Goal: Information Seeking & Learning: Check status

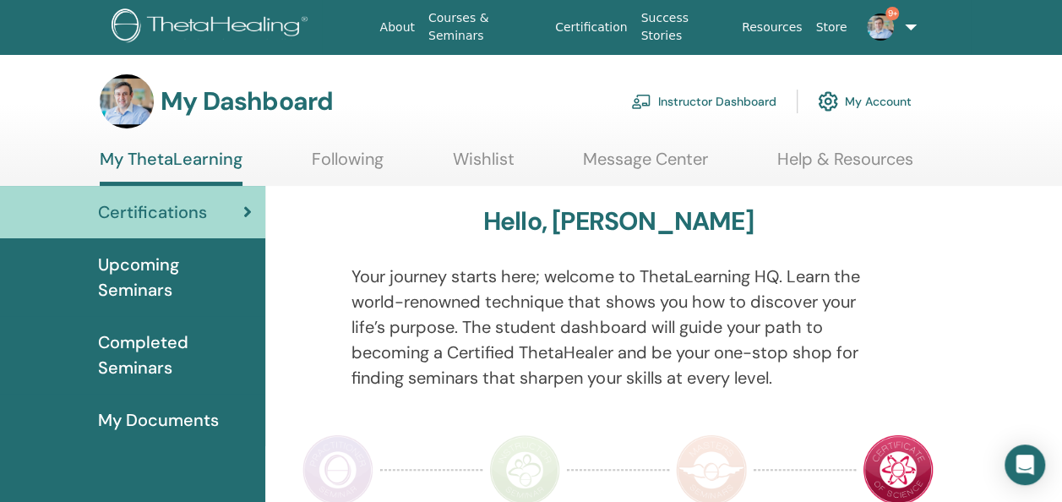
click at [160, 346] on span "Completed Seminars" at bounding box center [175, 355] width 154 height 51
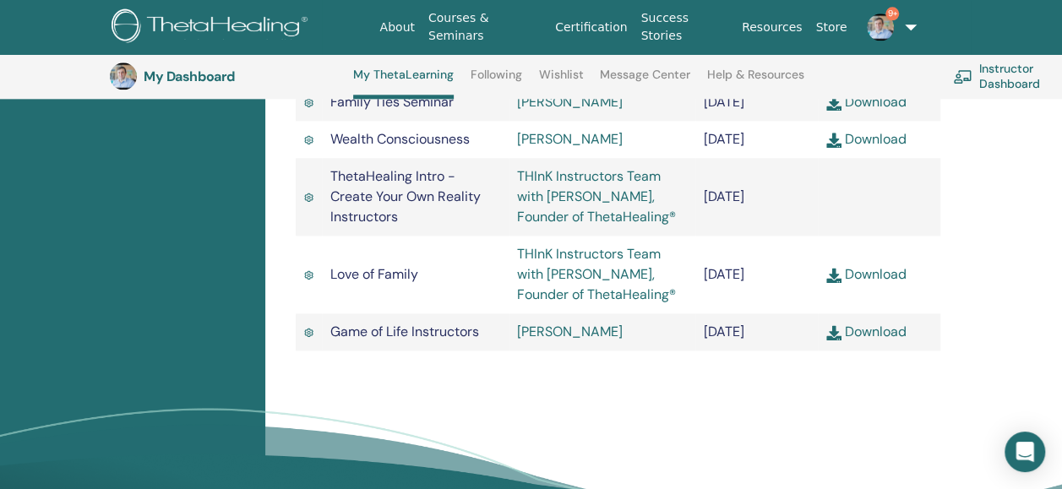
scroll to position [4166, 0]
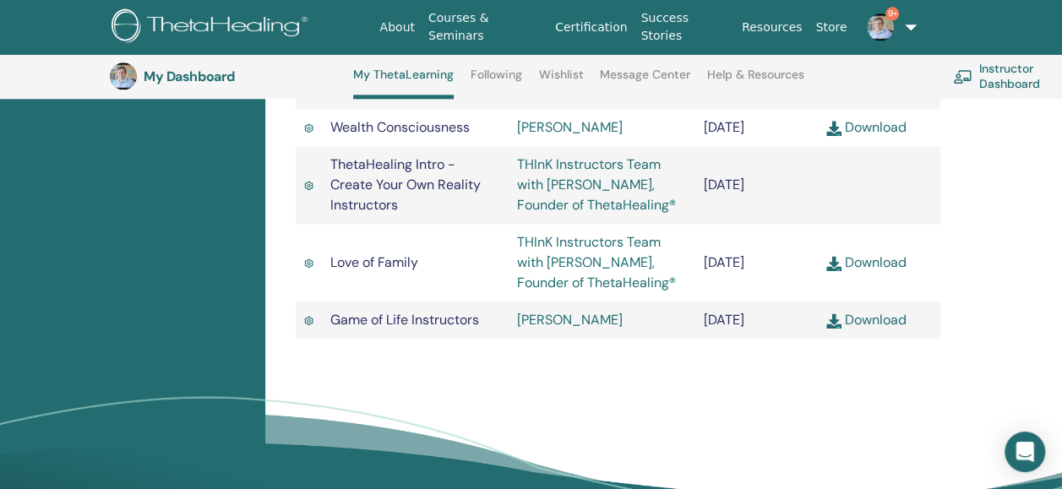
click at [868, 271] on link "Download" at bounding box center [866, 263] width 80 height 18
click at [582, 302] on td "THInK Instructors Team with [PERSON_NAME], Founder of ThetaHealing®" at bounding box center [602, 263] width 187 height 78
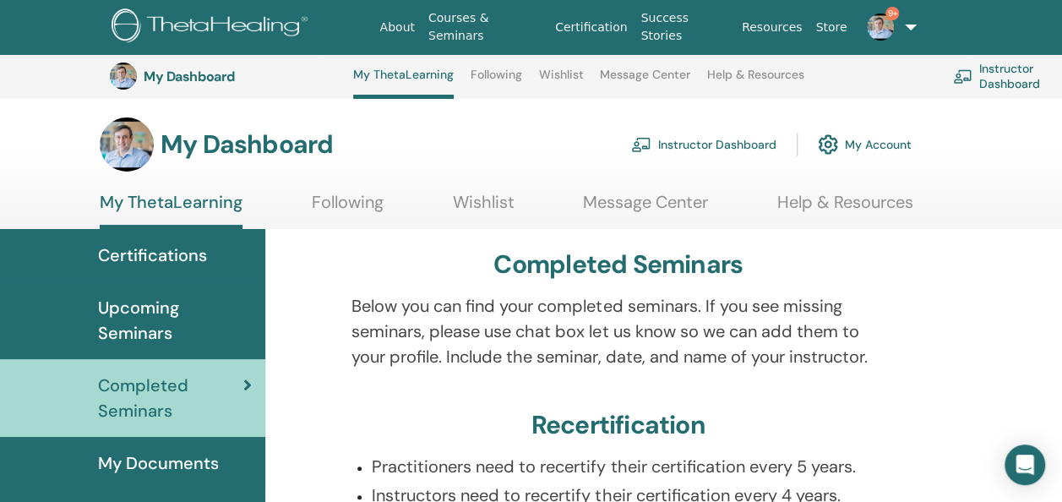
scroll to position [0, 0]
